Goal: Check status: Check status

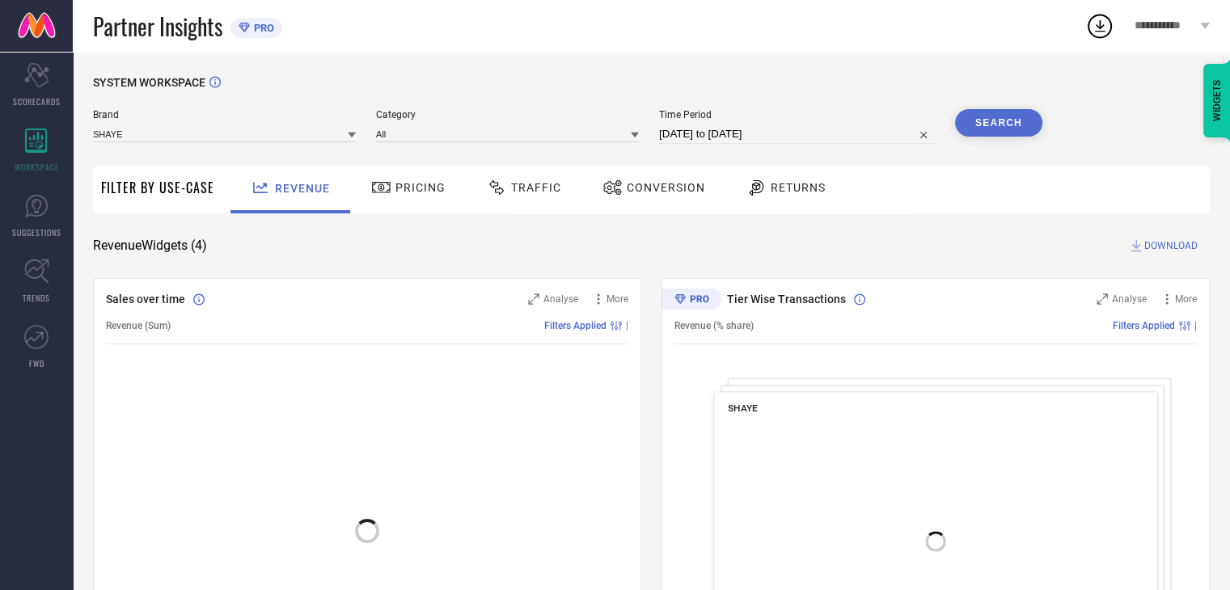
click at [652, 195] on div "Conversion" at bounding box center [654, 187] width 111 height 27
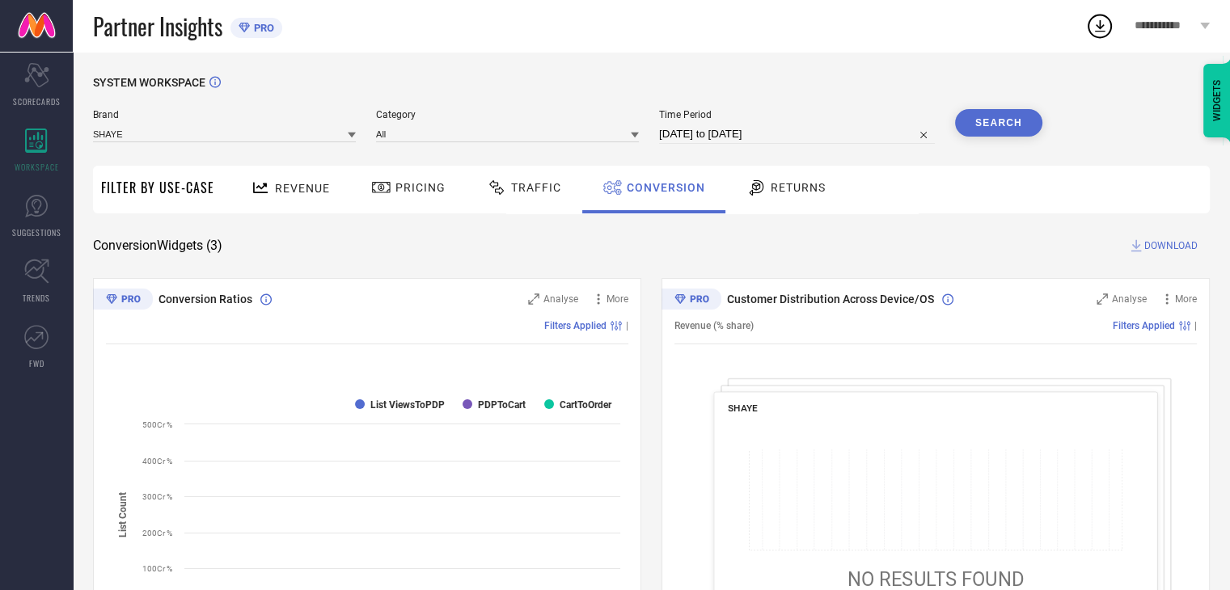
click at [797, 132] on input "[DATE] to [DATE]" at bounding box center [797, 134] width 276 height 19
select select "8"
select select "2025"
select select "9"
select select "2025"
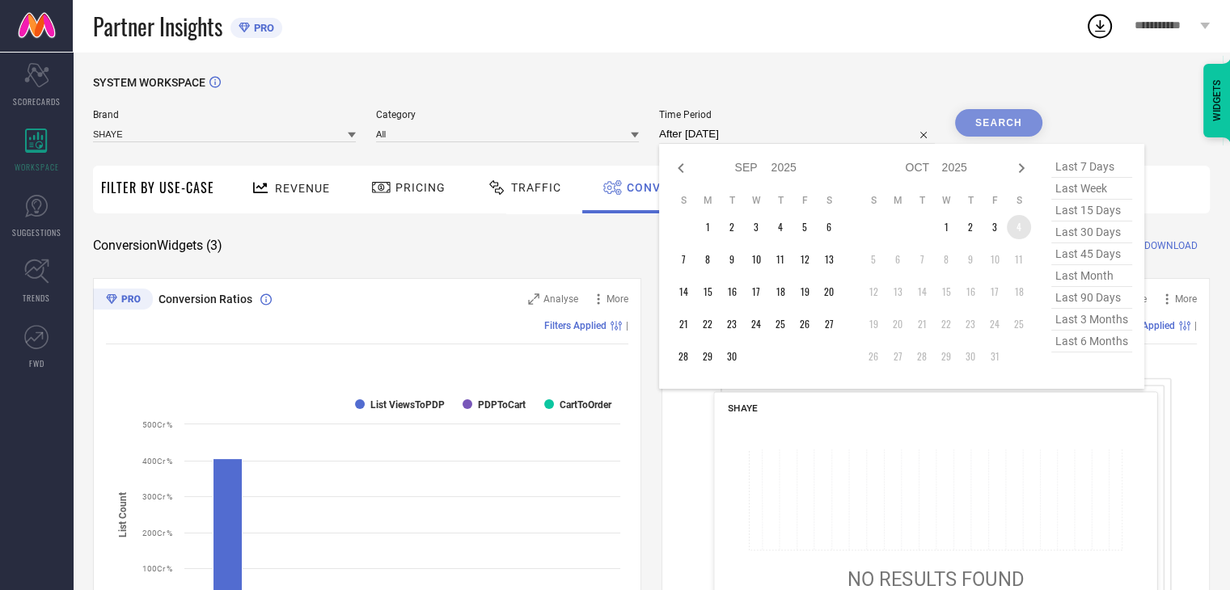
click at [1020, 231] on td "4" at bounding box center [1019, 227] width 24 height 24
type input "[DATE] to [DATE]"
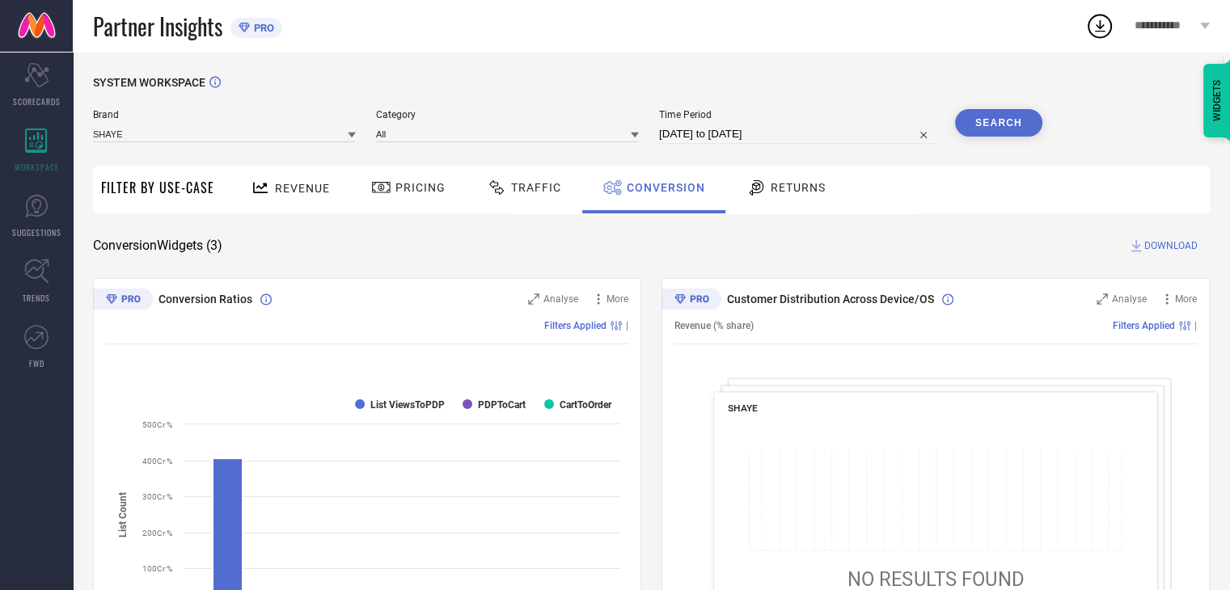
click at [997, 126] on button "Search" at bounding box center [998, 122] width 87 height 27
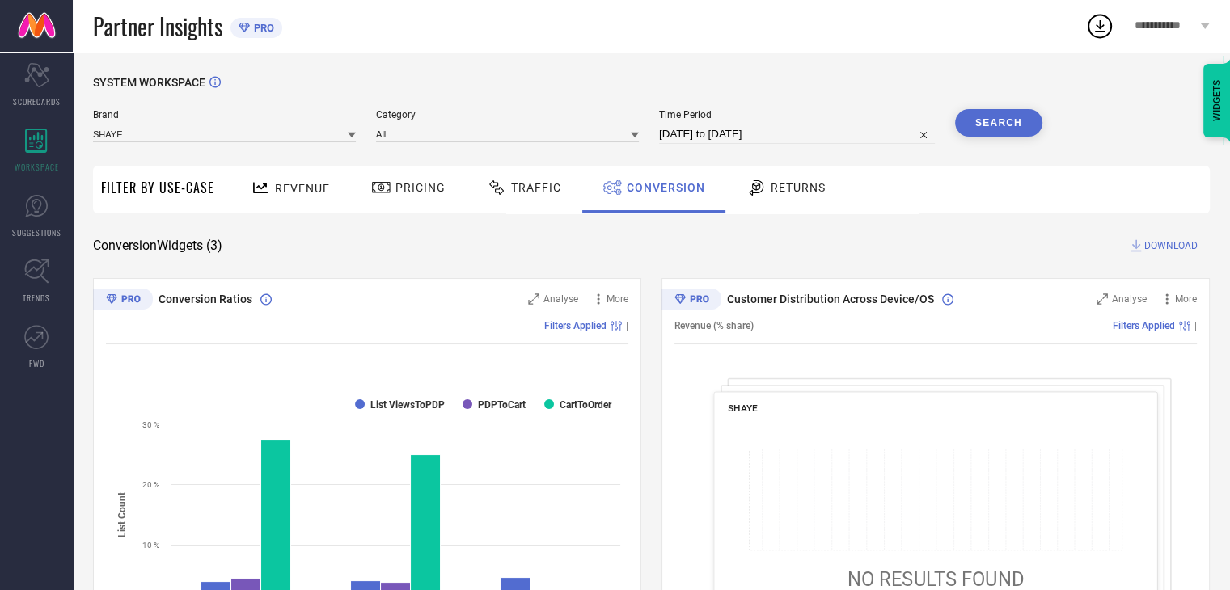
click at [810, 137] on input "[DATE] to [DATE]" at bounding box center [797, 134] width 276 height 19
select select "9"
select select "2025"
select select "10"
select select "2025"
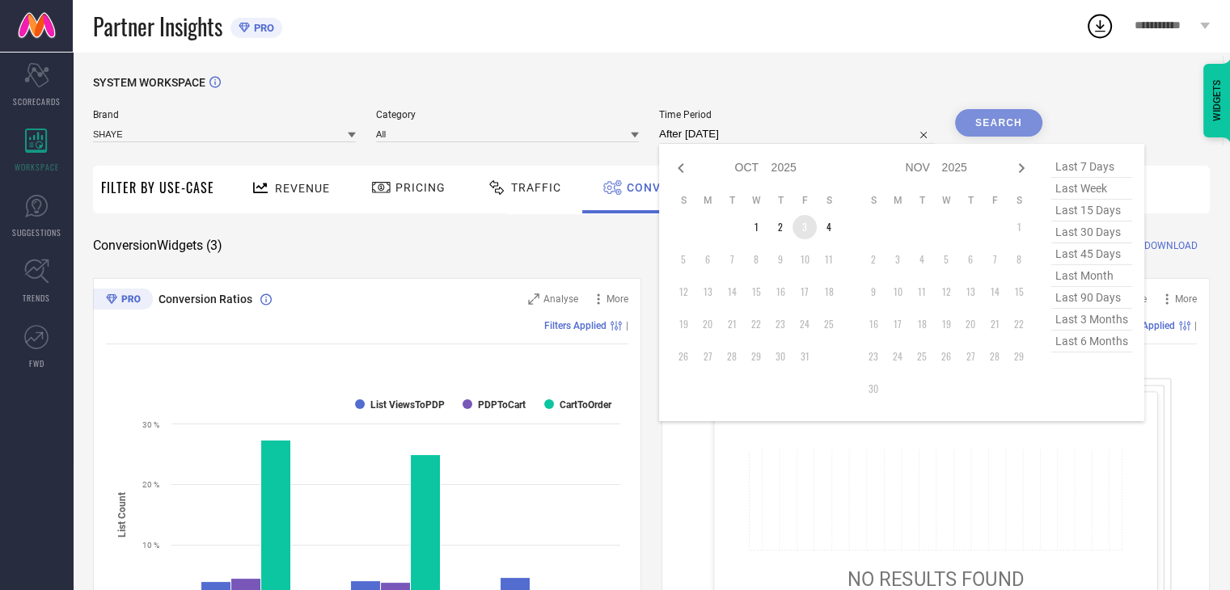
click at [796, 228] on td "3" at bounding box center [805, 227] width 24 height 24
type input "[DATE] to [DATE]"
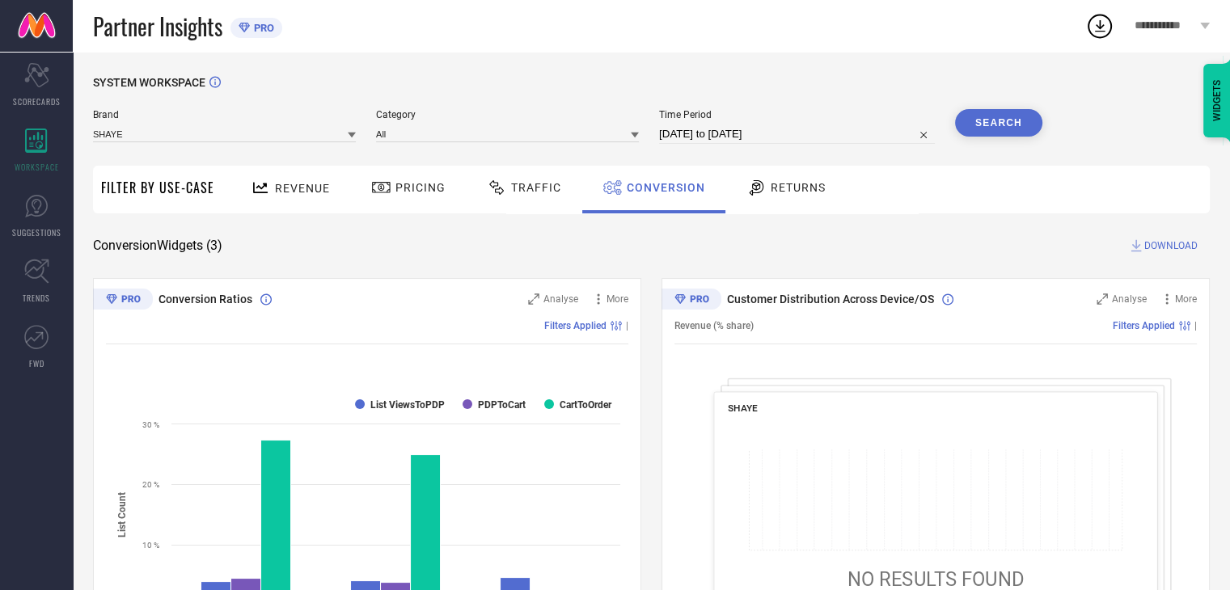
click at [979, 121] on button "Search" at bounding box center [998, 122] width 87 height 27
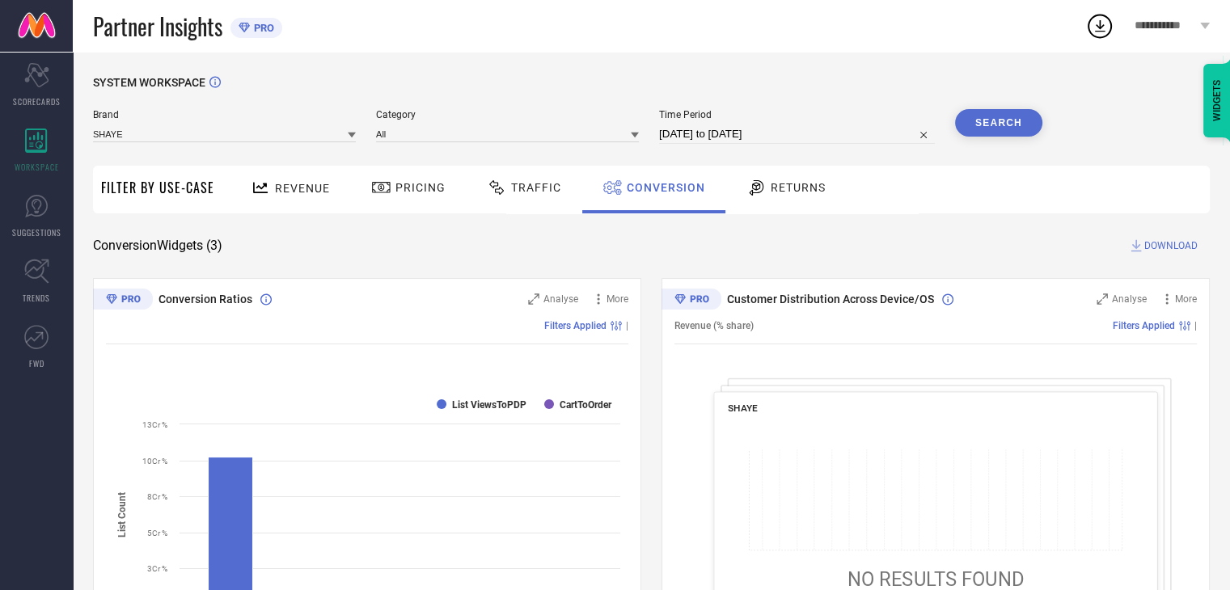
click at [812, 137] on input "[DATE] to [DATE]" at bounding box center [797, 134] width 276 height 19
select select "9"
select select "2025"
select select "10"
select select "2025"
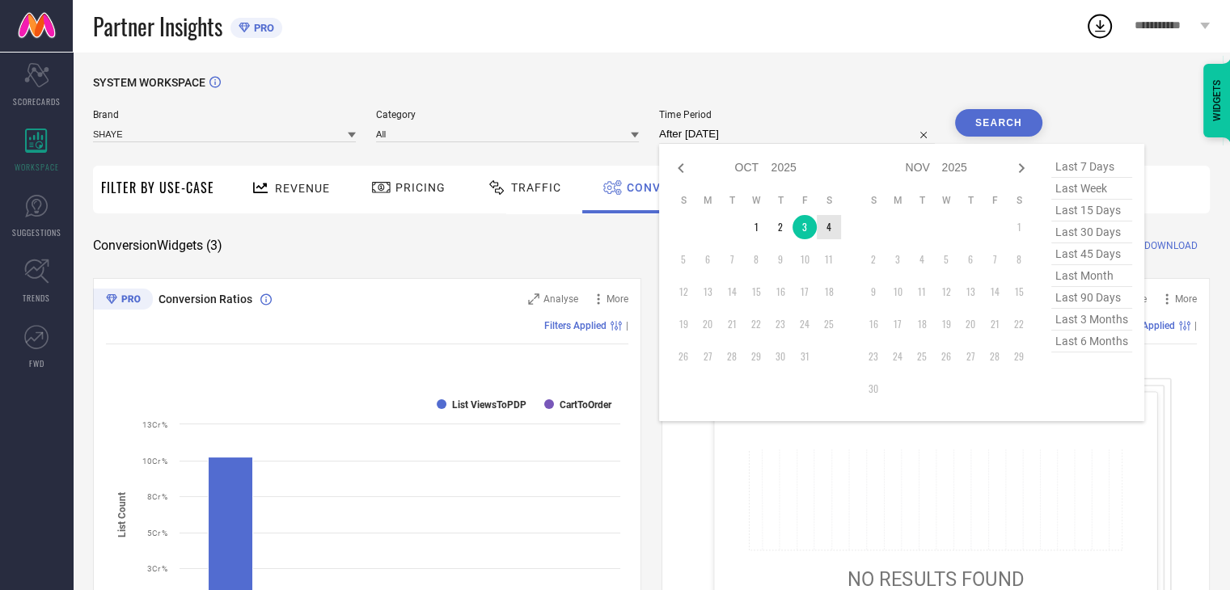
click at [827, 227] on td "4" at bounding box center [829, 227] width 24 height 24
type input "[DATE] to [DATE]"
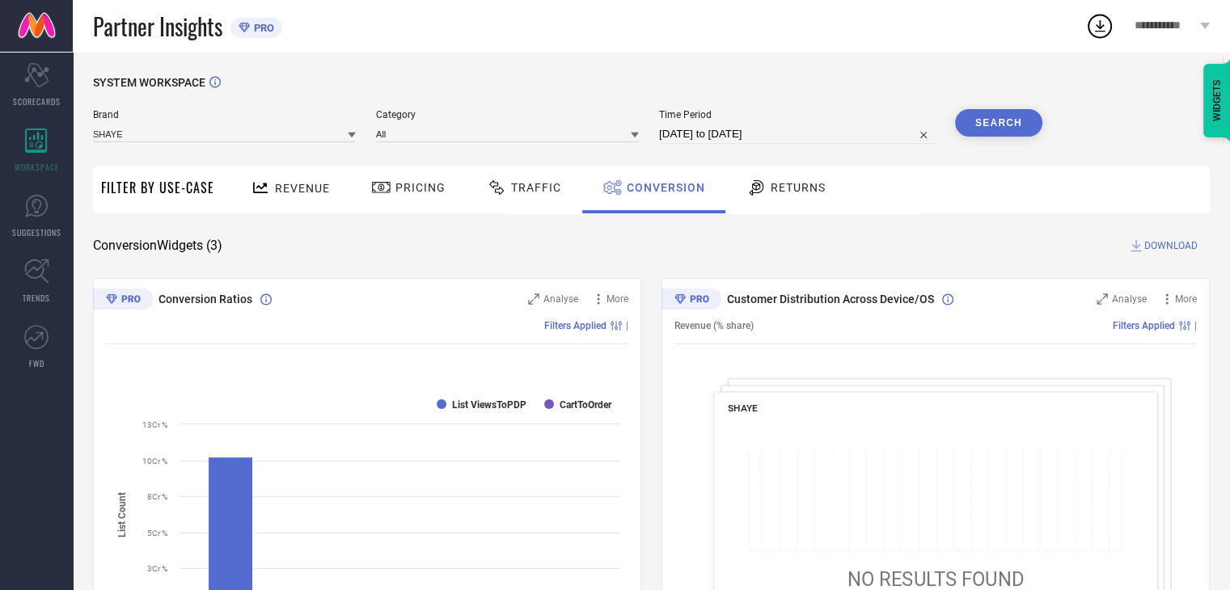
click at [1002, 124] on button "Search" at bounding box center [998, 122] width 87 height 27
click at [1165, 246] on span "DOWNLOAD" at bounding box center [1170, 246] width 53 height 16
